Goal: Task Accomplishment & Management: Manage account settings

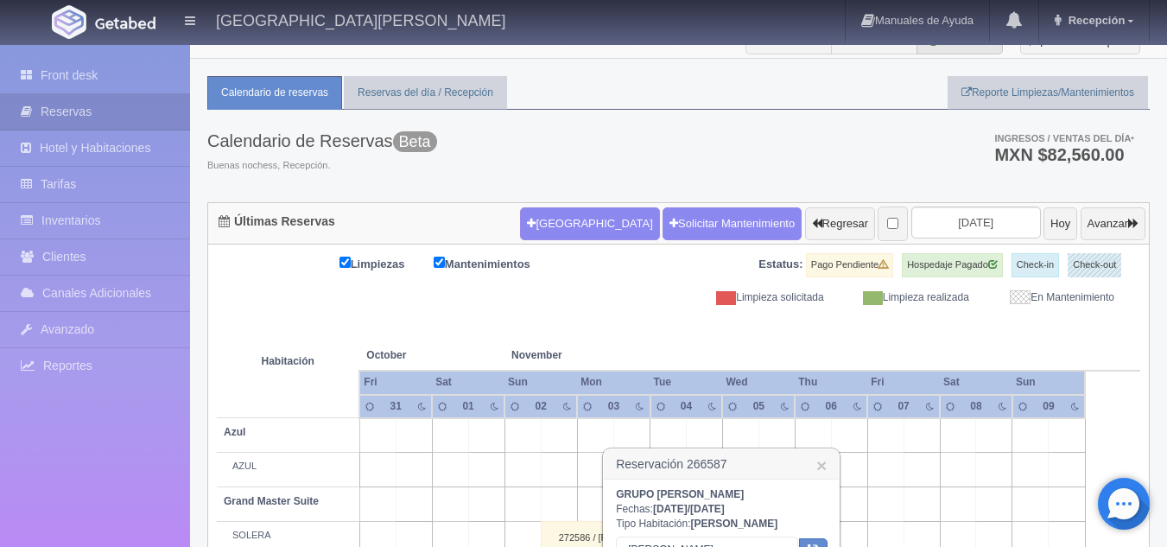
scroll to position [17, 0]
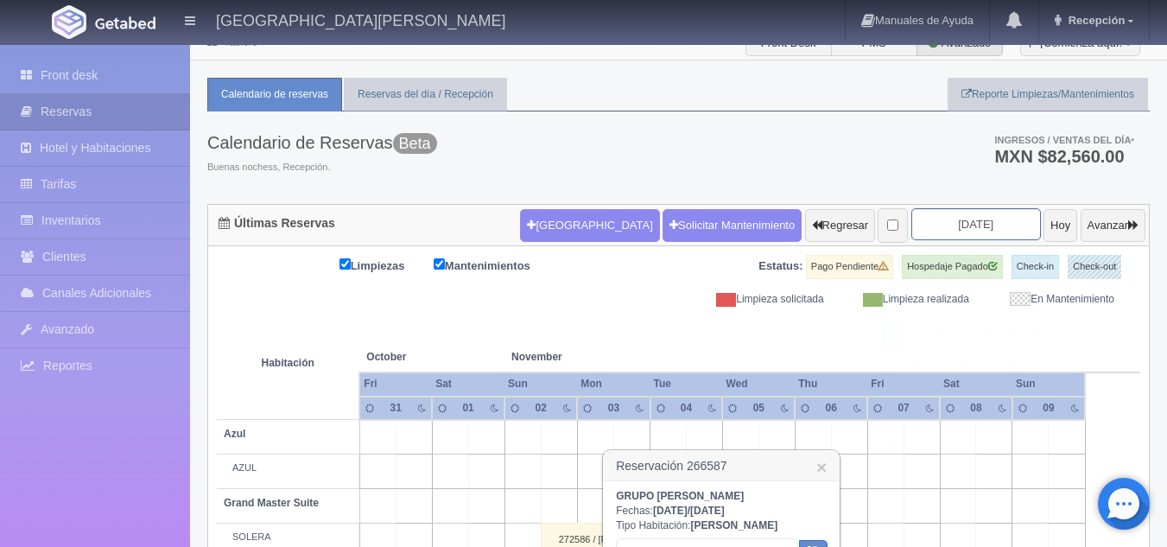
click at [948, 228] on input "[DATE]" at bounding box center [976, 224] width 130 height 32
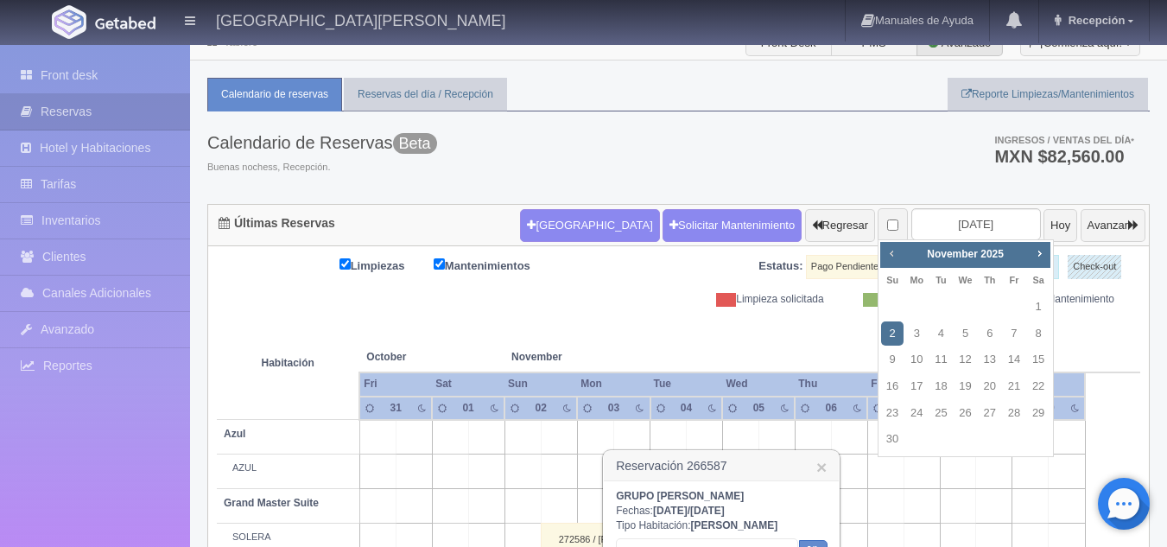
click at [892, 260] on span "Prev" at bounding box center [891, 253] width 14 height 14
click at [921, 311] on link "1" at bounding box center [916, 306] width 22 height 25
type input "[DATE]"
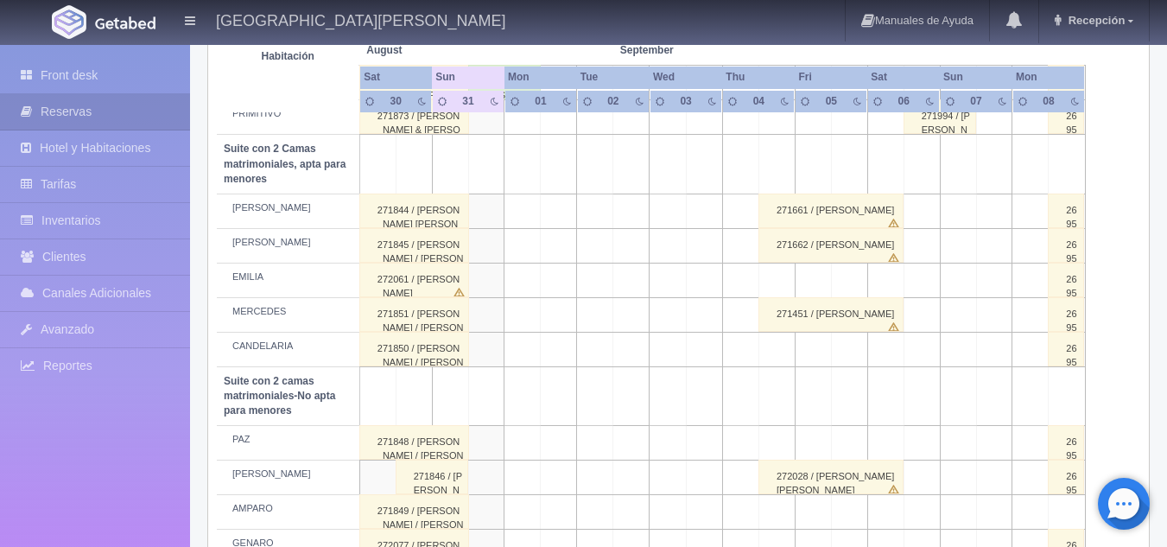
scroll to position [1367, 0]
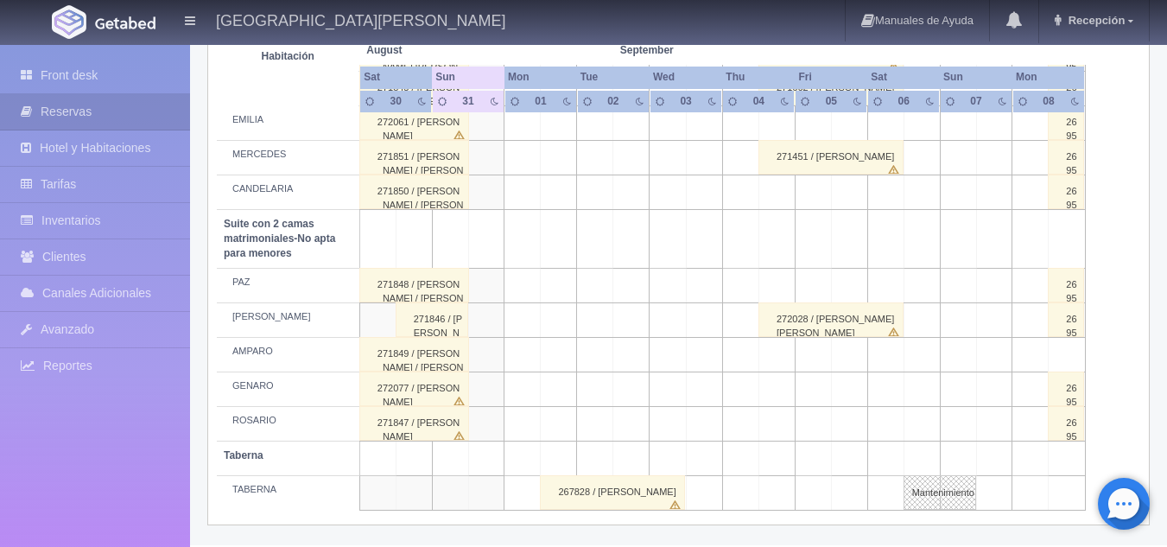
click at [634, 327] on td at bounding box center [631, 320] width 36 height 35
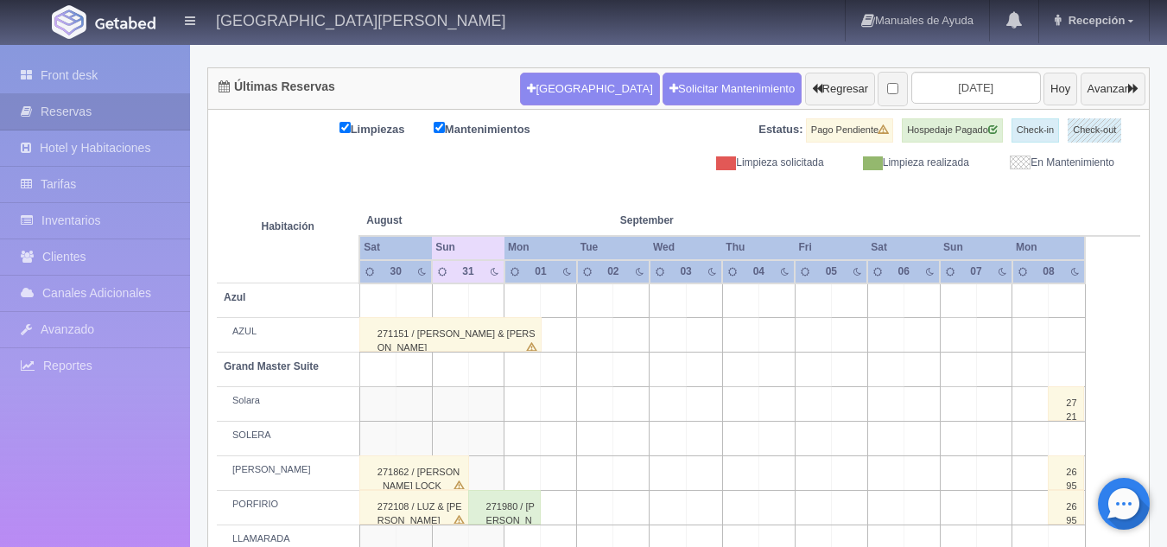
scroll to position [150, 0]
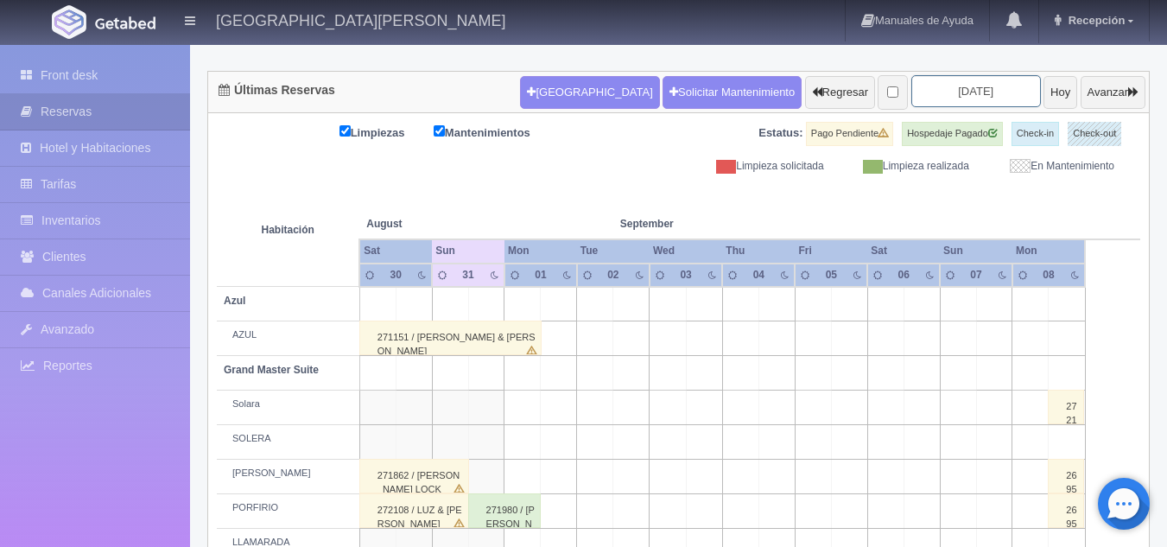
click at [935, 85] on input "2025-09-01" at bounding box center [976, 91] width 130 height 32
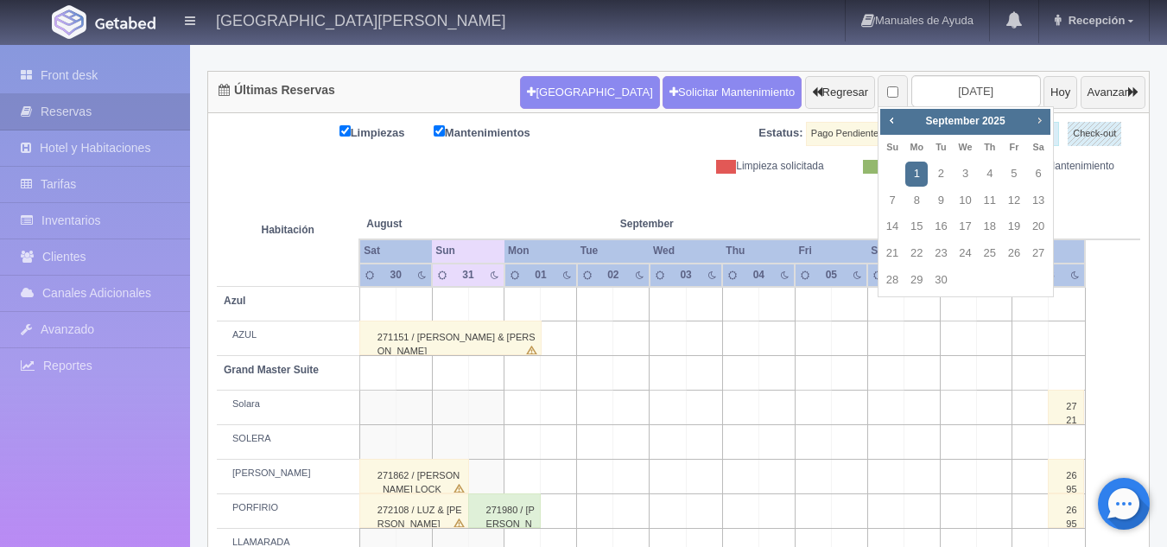
click at [1041, 126] on span "Next" at bounding box center [1039, 120] width 14 height 14
click at [894, 205] on link "2" at bounding box center [892, 200] width 22 height 25
type input "[DATE]"
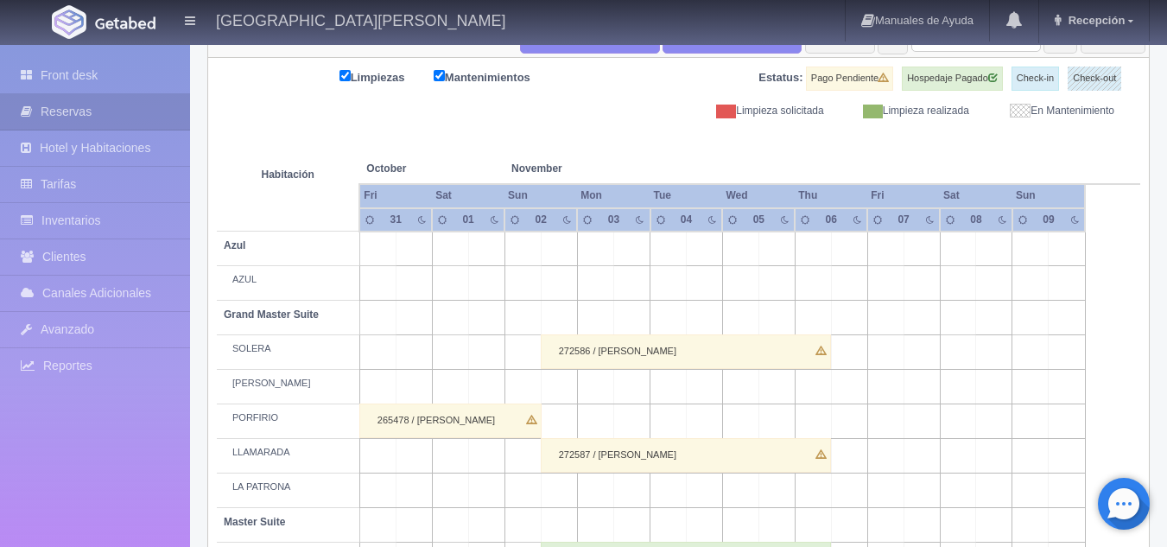
scroll to position [249, 0]
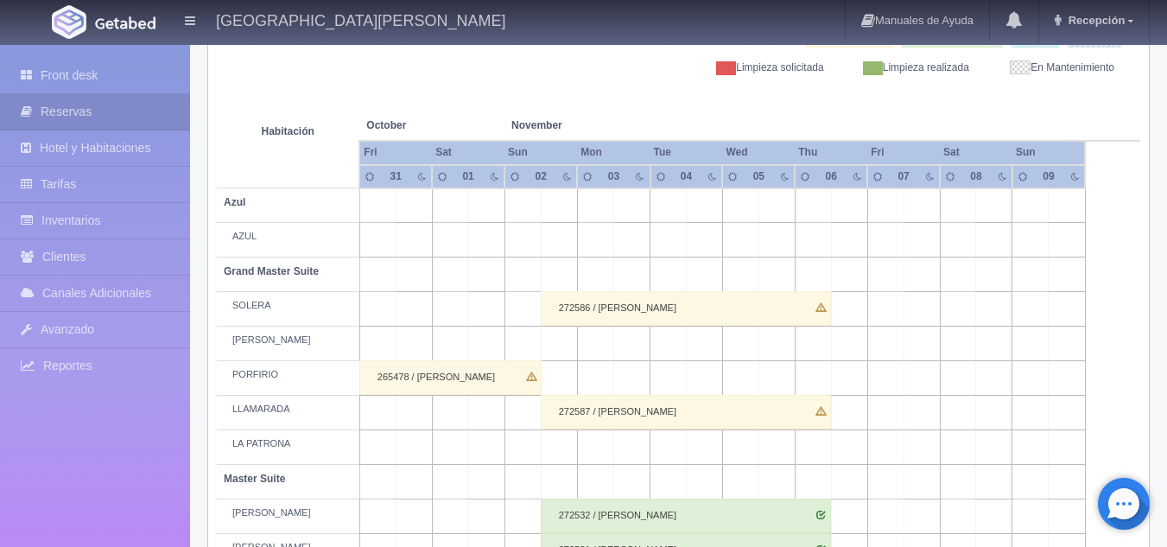
click at [621, 412] on div "272587 / [PERSON_NAME]" at bounding box center [686, 412] width 290 height 35
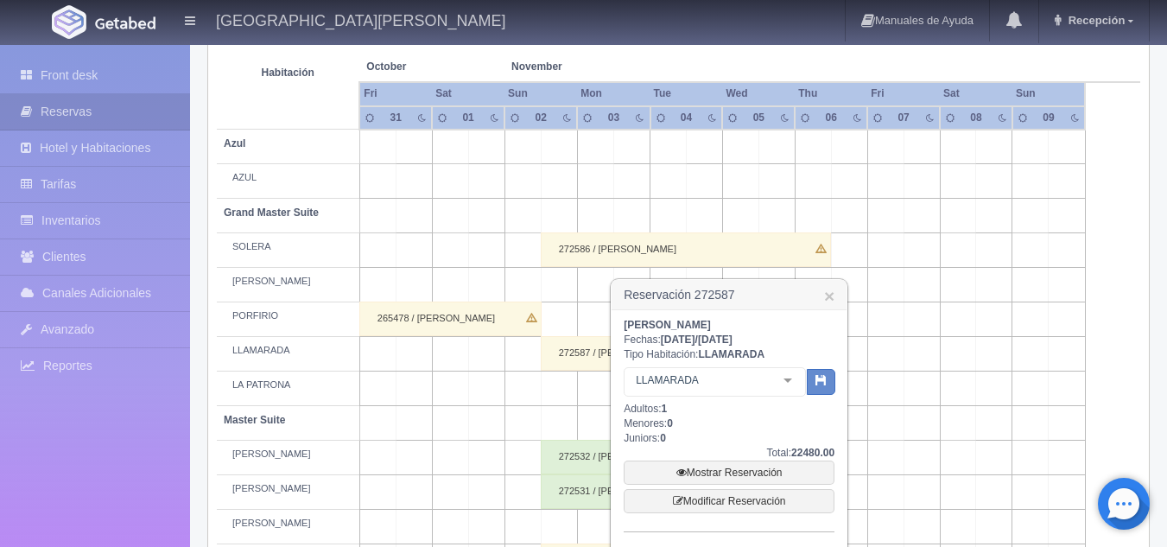
scroll to position [309, 0]
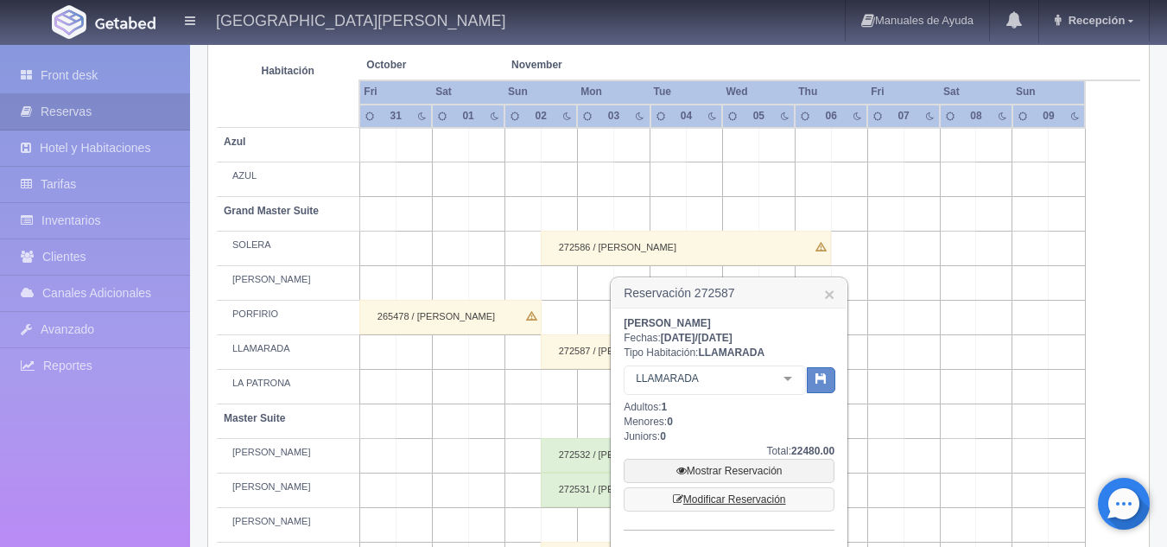
click at [739, 501] on link "Modificar Reservación" at bounding box center [729, 499] width 211 height 24
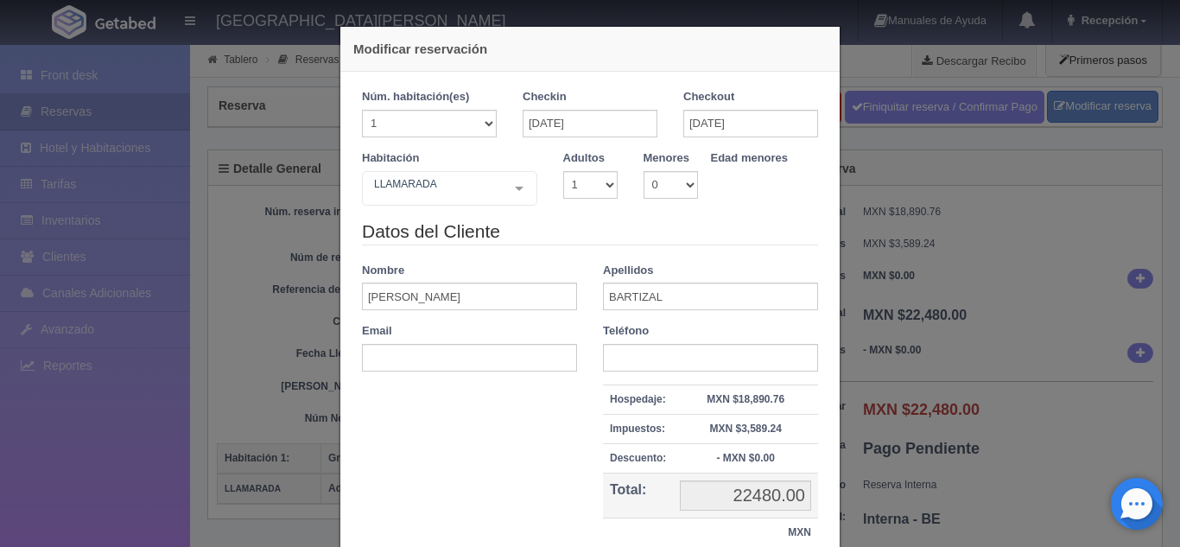
scroll to position [138, 0]
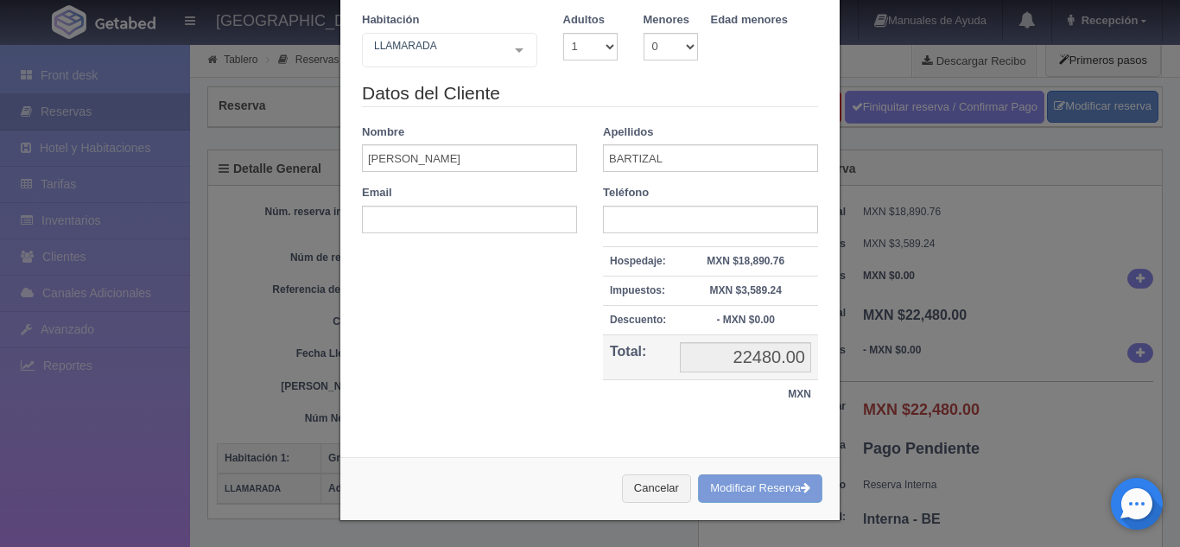
click at [751, 500] on div "Cancelar Modificar Reserva" at bounding box center [589, 488] width 499 height 63
click at [743, 491] on div "Cancelar Modificar Reserva" at bounding box center [589, 488] width 499 height 63
click at [766, 492] on div "Cancelar Modificar Reserva" at bounding box center [589, 488] width 499 height 63
click at [774, 478] on div "Cancelar Modificar Reserva" at bounding box center [589, 488] width 499 height 63
click at [761, 485] on div "Cancelar Modificar Reserva" at bounding box center [589, 488] width 499 height 63
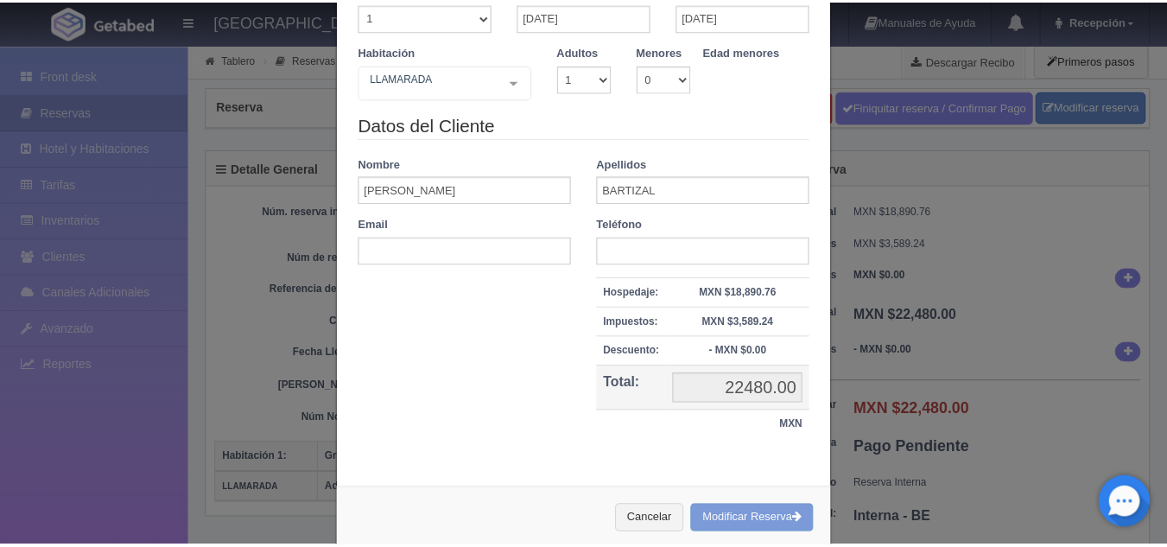
scroll to position [110, 0]
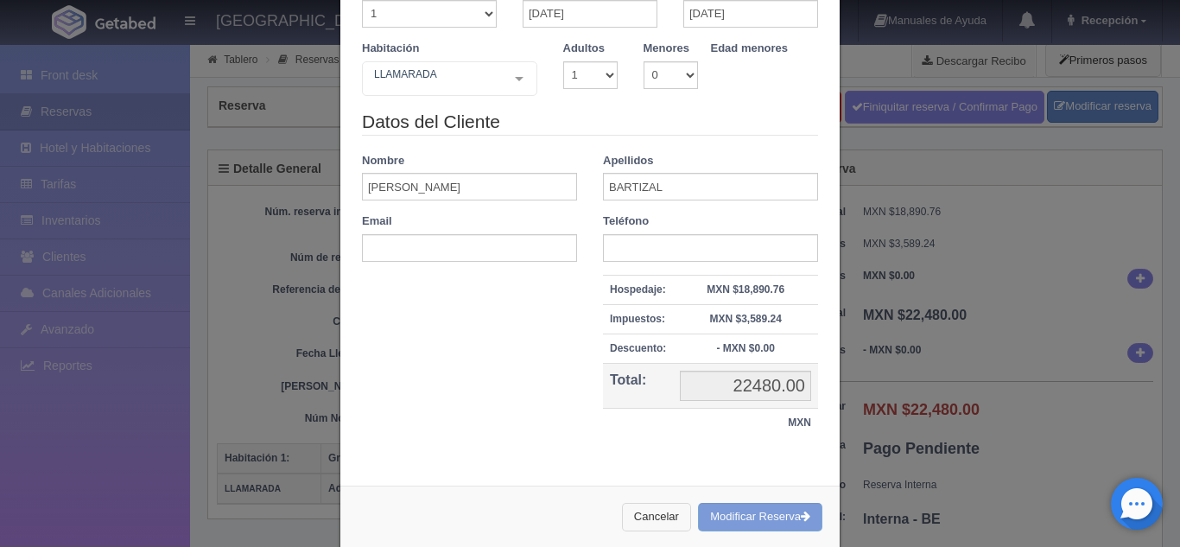
click at [643, 517] on button "Cancelar" at bounding box center [656, 517] width 69 height 28
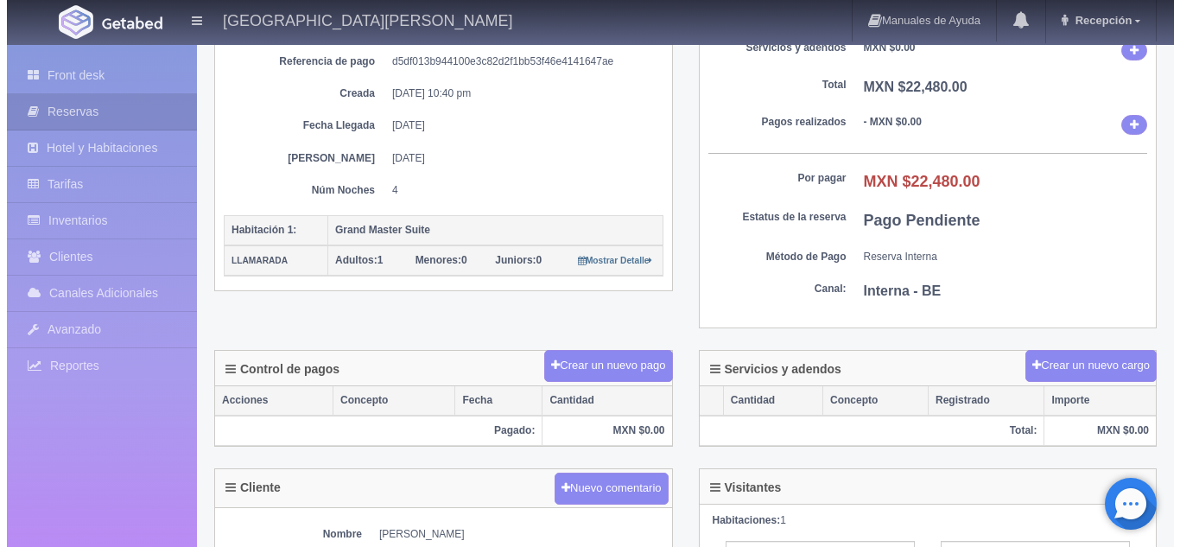
scroll to position [0, 0]
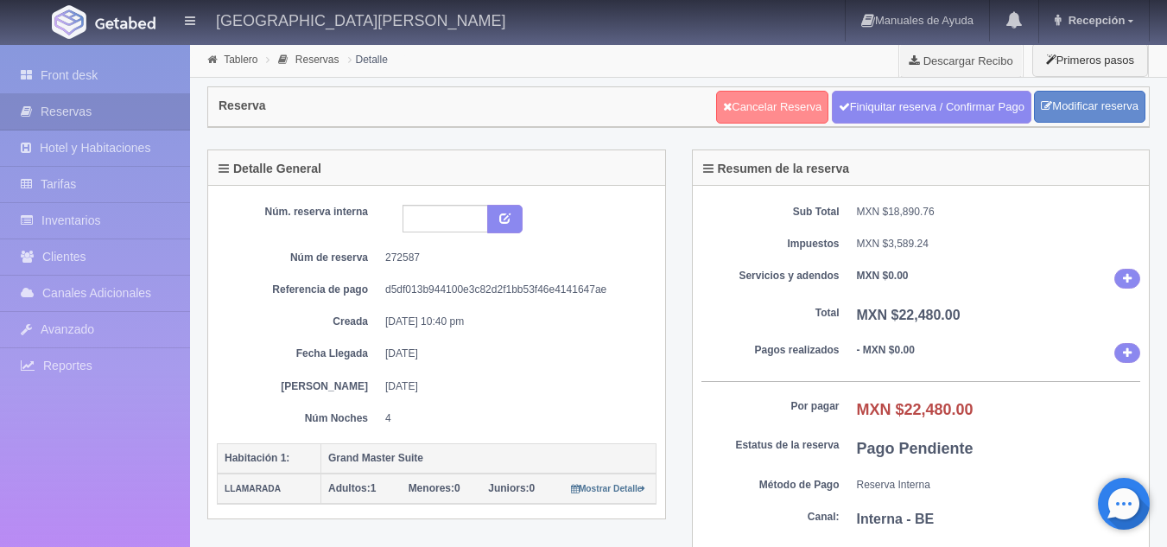
click at [793, 117] on link "Cancelar Reserva" at bounding box center [772, 107] width 112 height 33
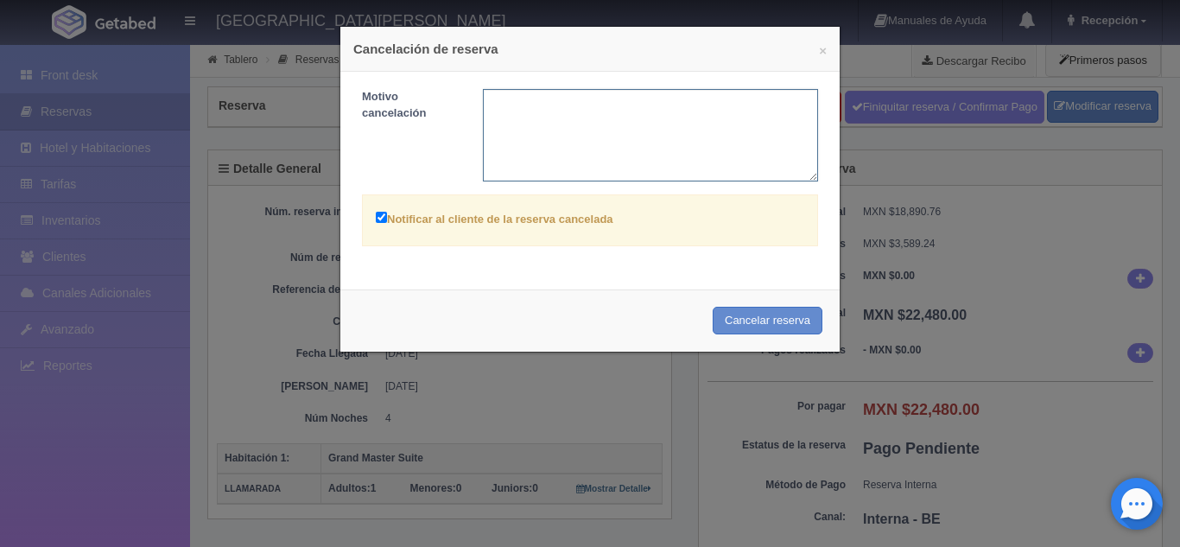
click at [636, 139] on textarea at bounding box center [651, 135] width 336 height 92
type textarea "r"
type textarea "RESERVA MB"
click at [738, 328] on button "Cancelar reserva" at bounding box center [767, 321] width 110 height 28
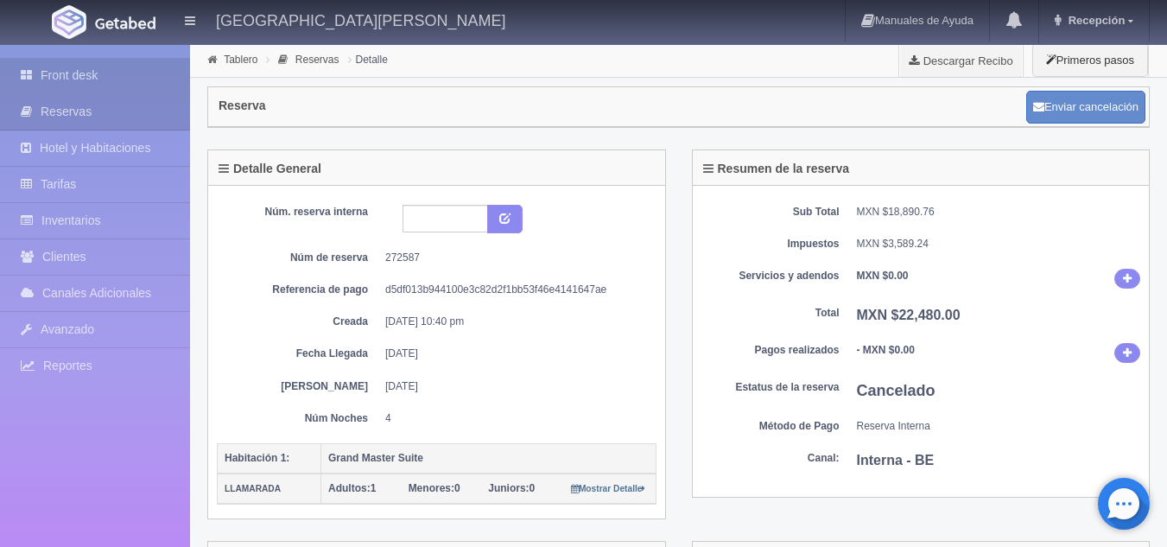
click at [61, 71] on link "Front desk" at bounding box center [95, 75] width 190 height 35
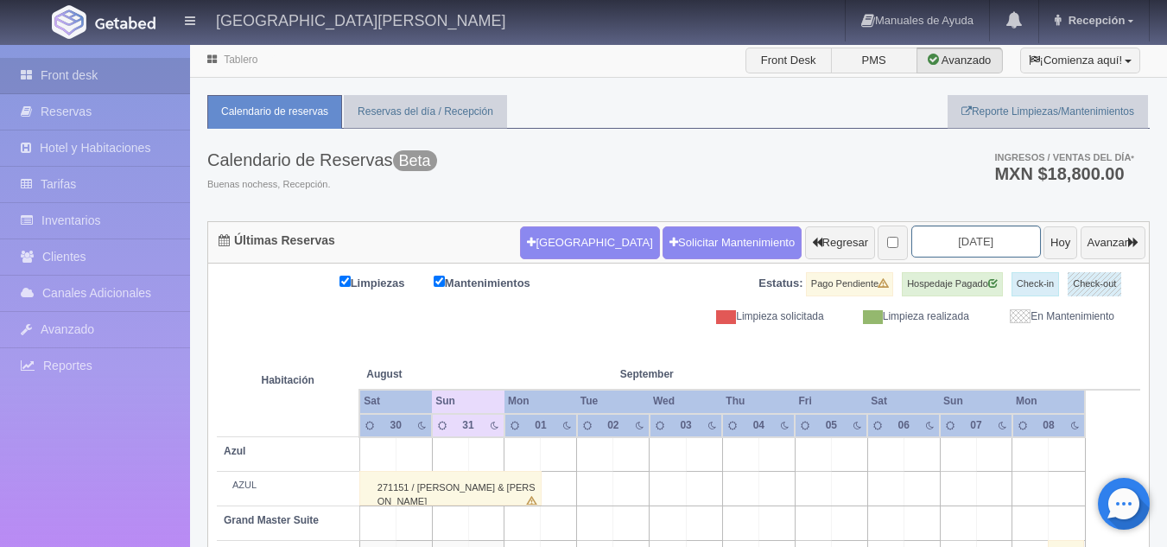
click at [925, 248] on input "[DATE]" at bounding box center [976, 241] width 130 height 32
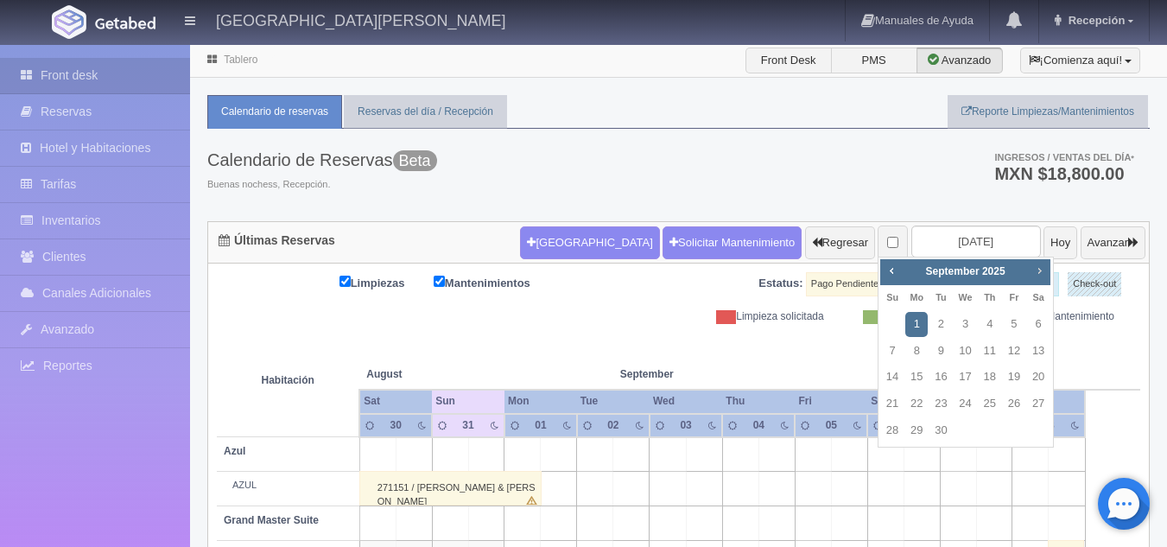
click at [1039, 269] on span "Next" at bounding box center [1039, 270] width 14 height 14
click at [896, 354] on link "2" at bounding box center [892, 351] width 22 height 25
type input "[DATE]"
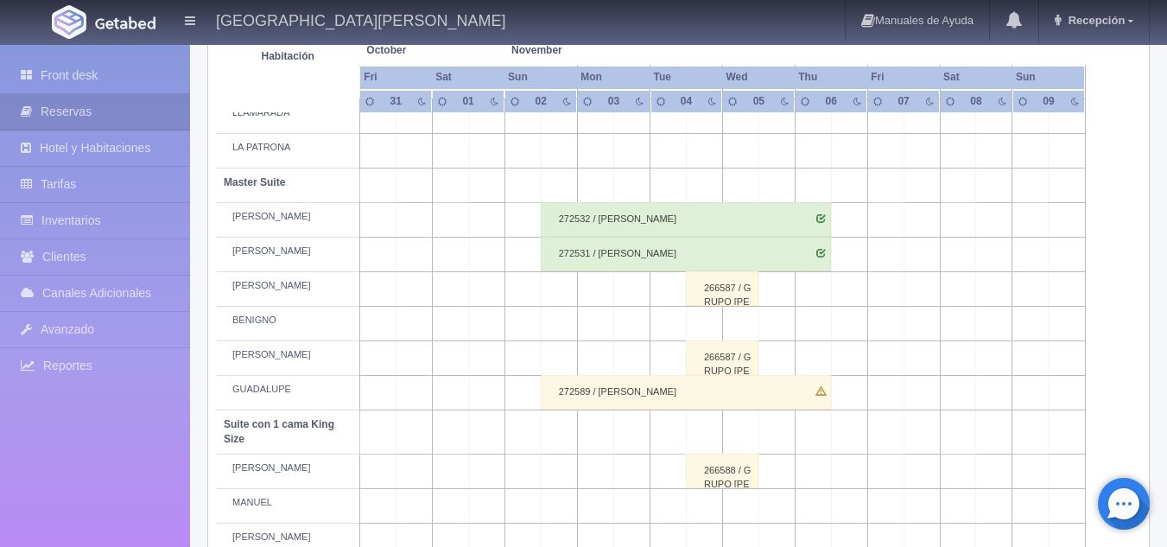
scroll to position [546, 0]
click at [600, 396] on div "272589 / [PERSON_NAME]" at bounding box center [686, 391] width 290 height 35
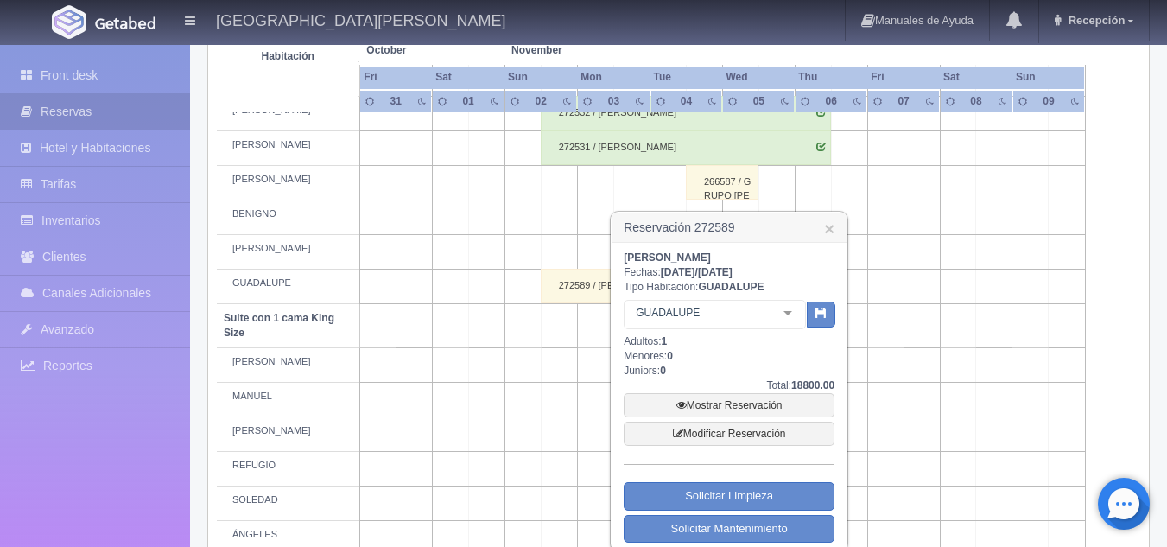
scroll to position [659, 0]
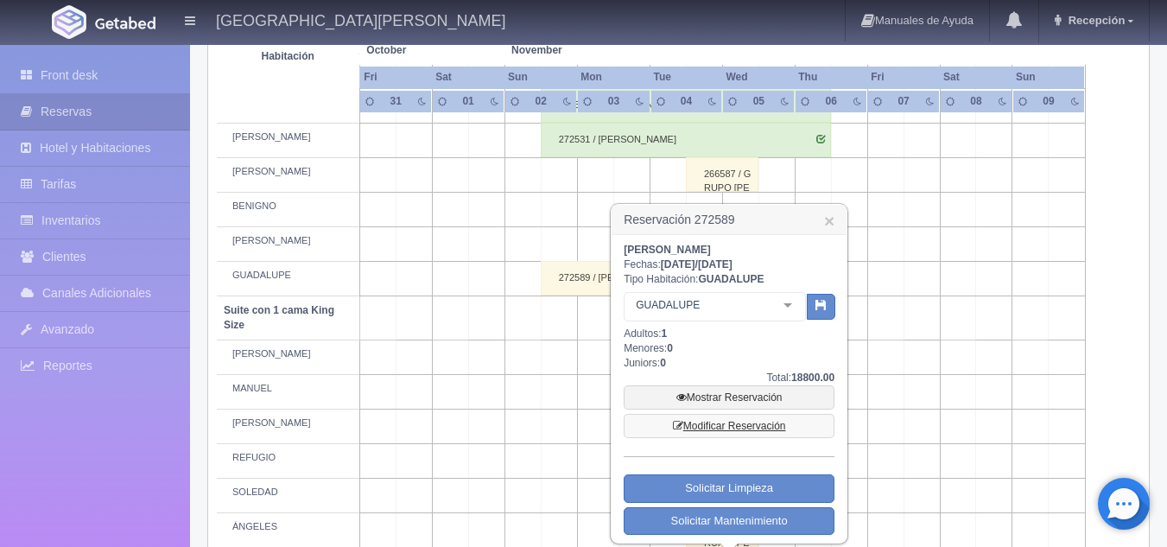
click at [758, 419] on link "Modificar Reservación" at bounding box center [729, 426] width 211 height 24
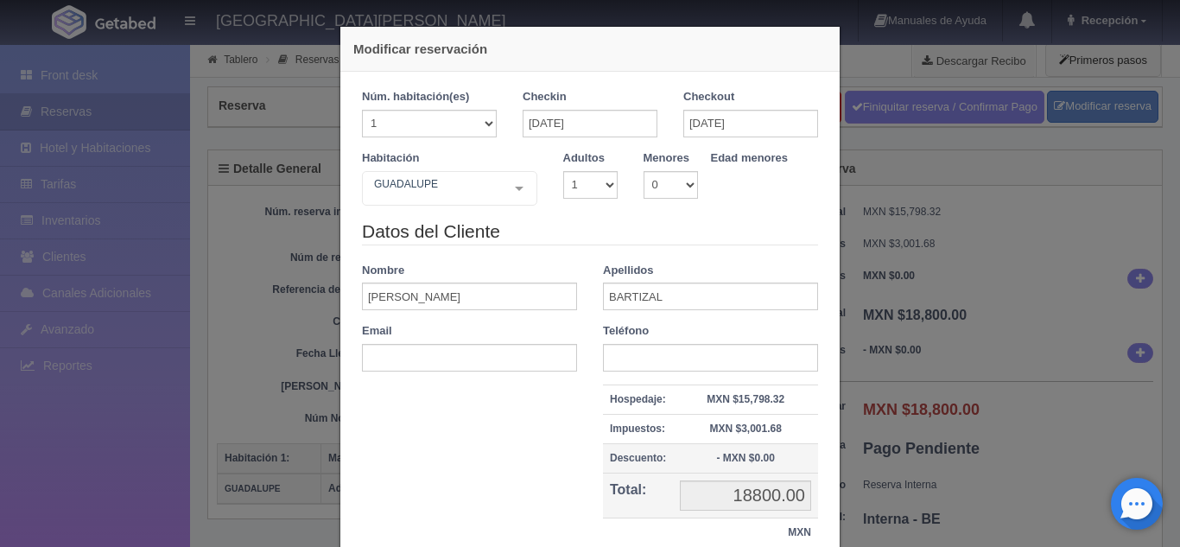
scroll to position [130, 0]
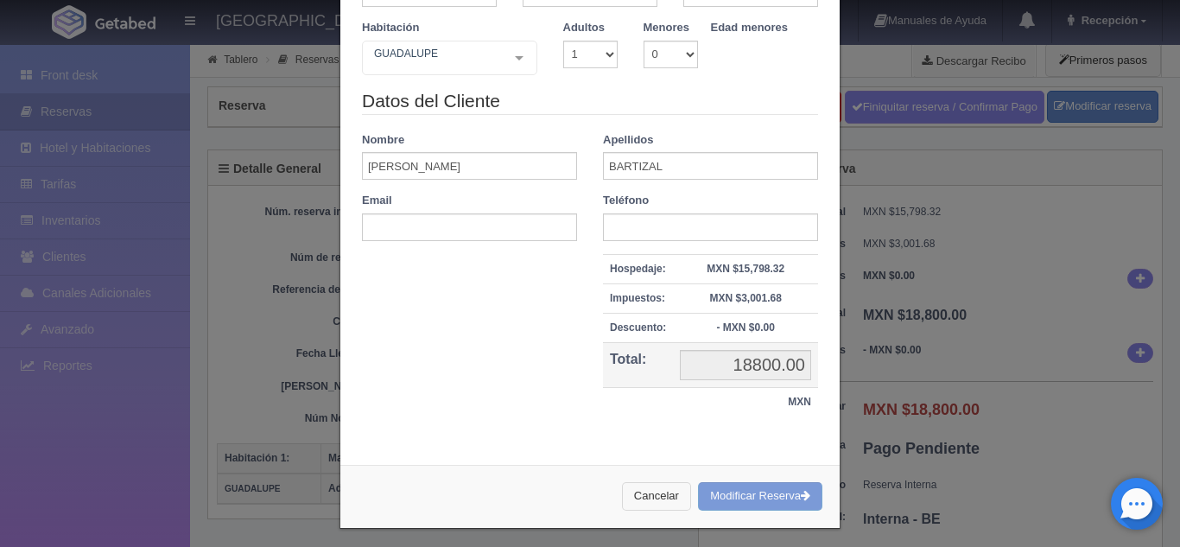
click at [652, 505] on button "Cancelar" at bounding box center [656, 496] width 69 height 28
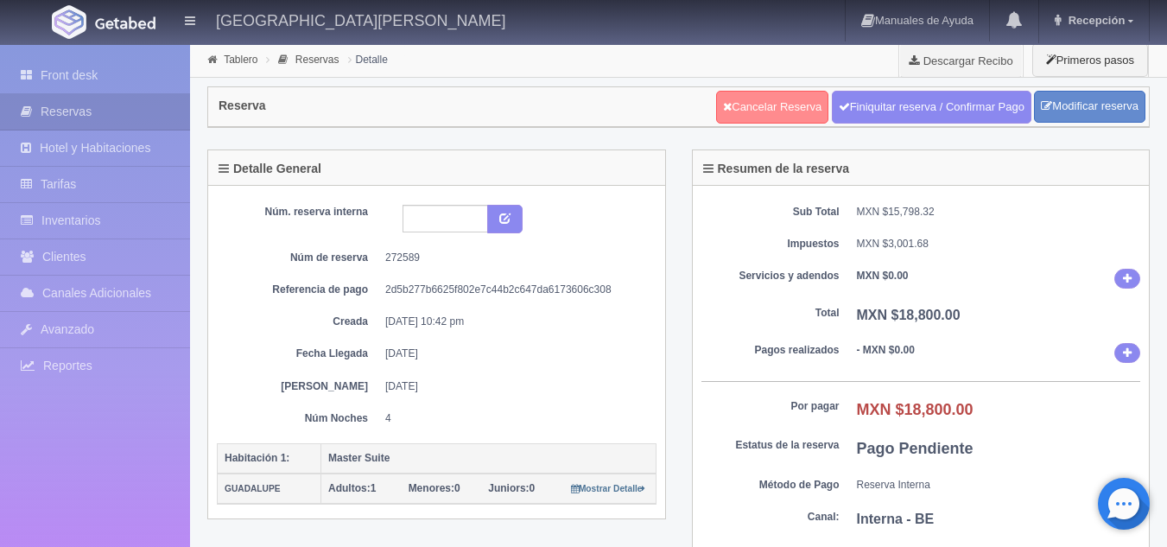
click at [754, 111] on link "Cancelar Reserva" at bounding box center [772, 107] width 112 height 33
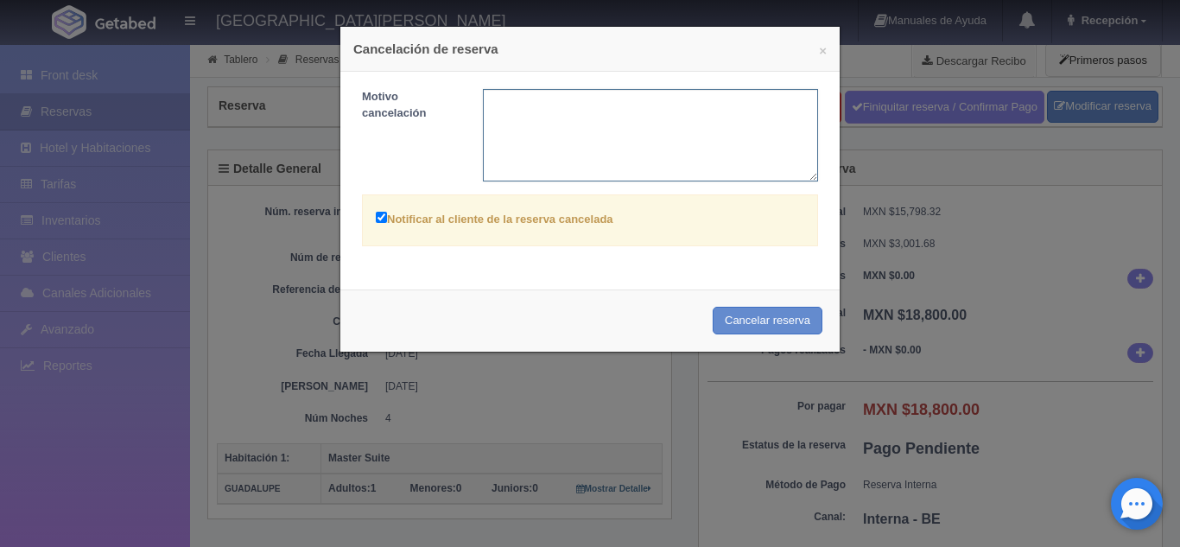
click at [653, 120] on textarea at bounding box center [651, 135] width 336 height 92
type textarea "CANCELA MB"
click at [750, 308] on button "Cancelar reserva" at bounding box center [767, 321] width 110 height 28
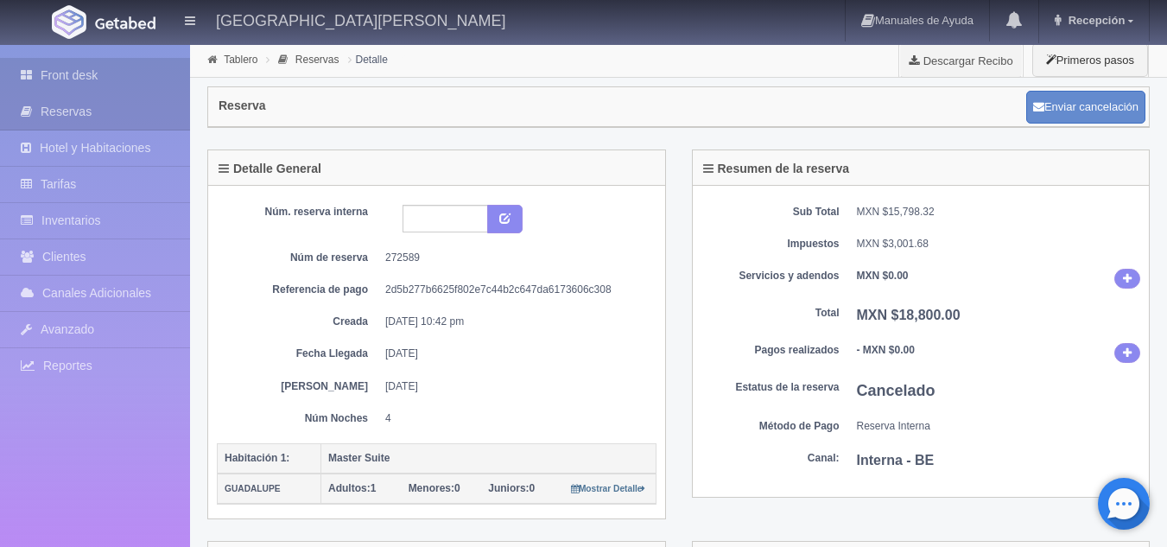
click at [157, 74] on link "Front desk" at bounding box center [95, 75] width 190 height 35
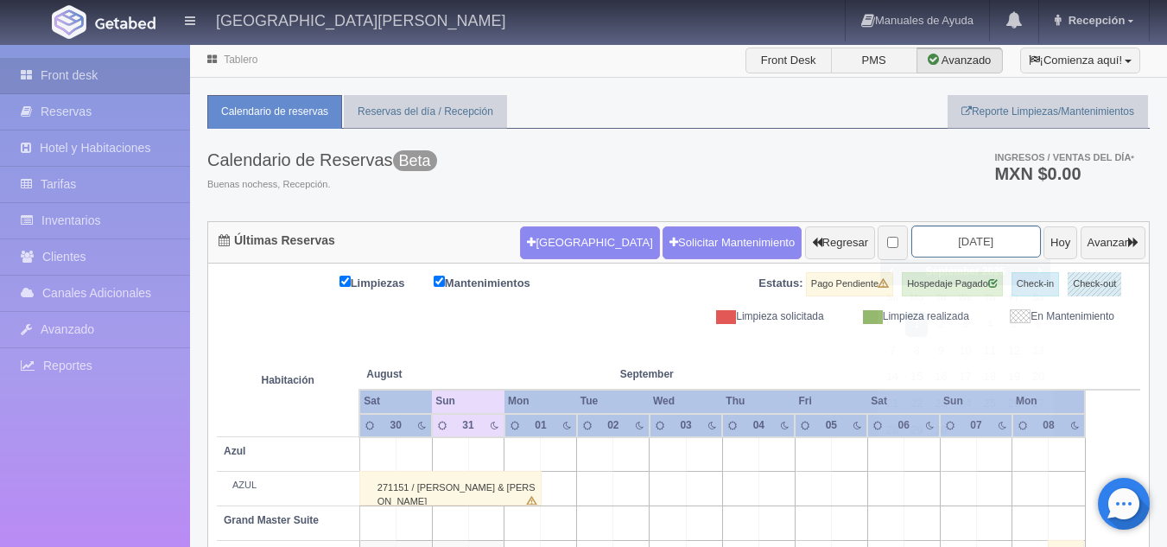
click at [959, 250] on input "[DATE]" at bounding box center [976, 241] width 130 height 32
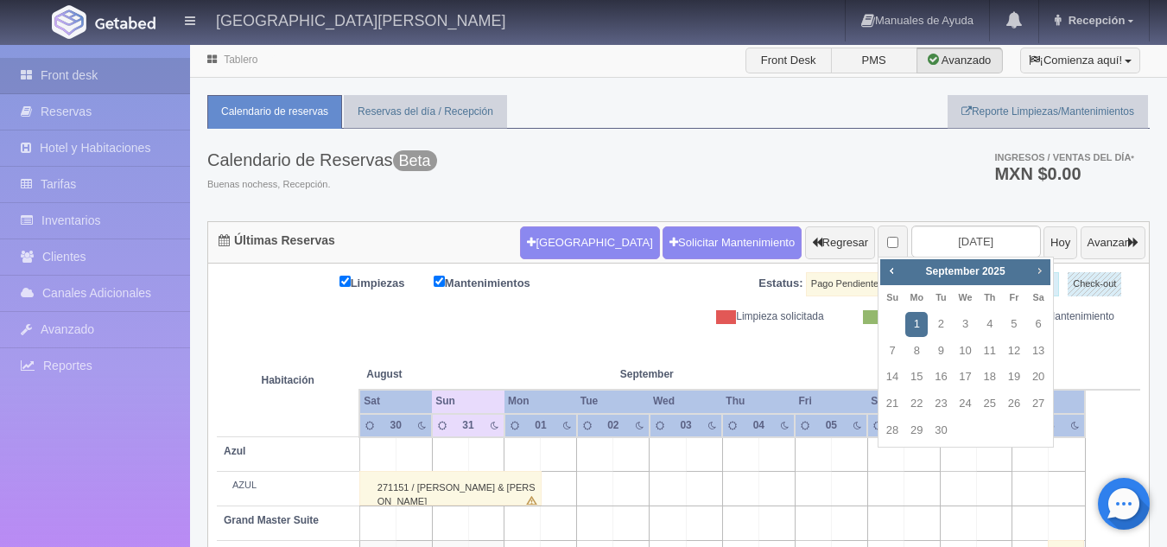
click at [1042, 272] on span "Next" at bounding box center [1039, 270] width 14 height 14
click at [897, 353] on link "2" at bounding box center [892, 351] width 22 height 25
type input "[DATE]"
